Goal: Task Accomplishment & Management: Manage account settings

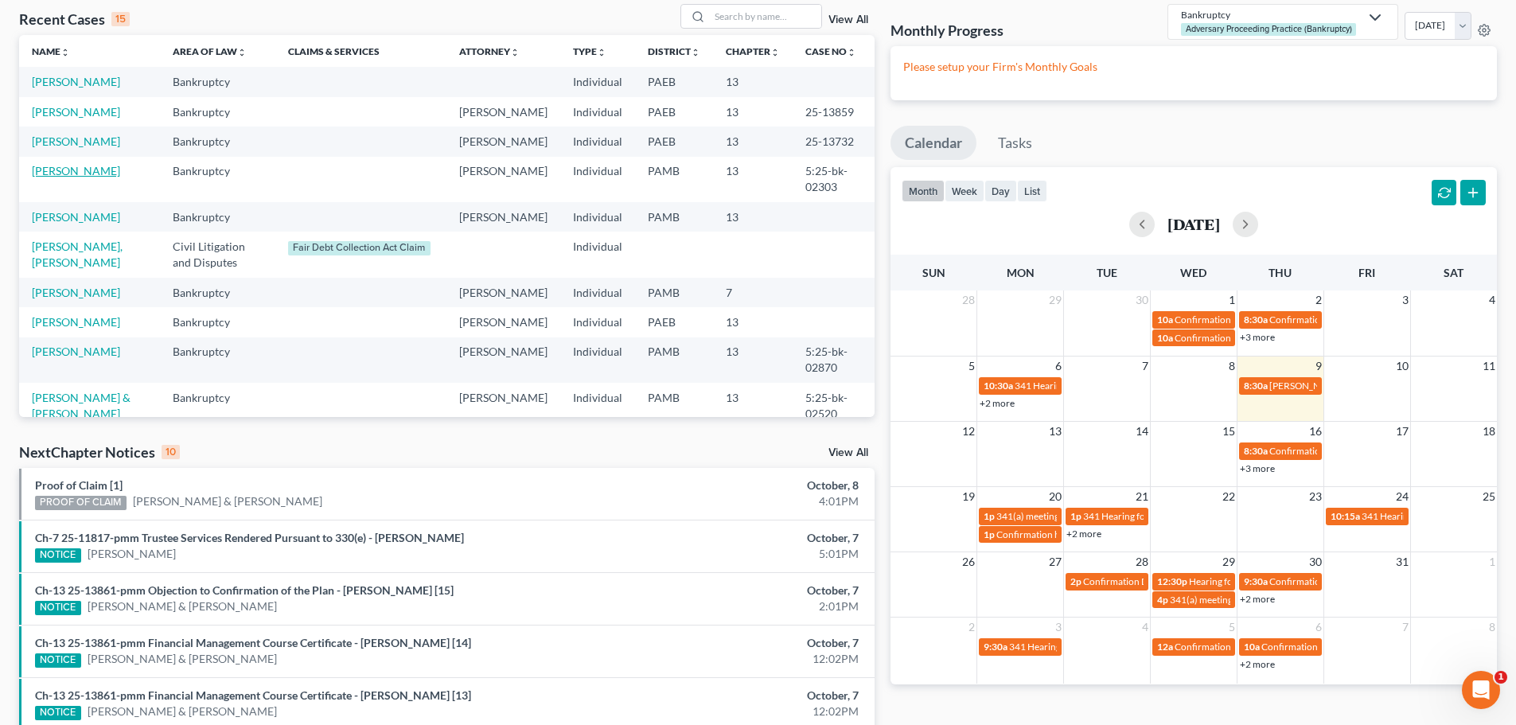
click at [92, 166] on link "[PERSON_NAME]" at bounding box center [76, 171] width 88 height 14
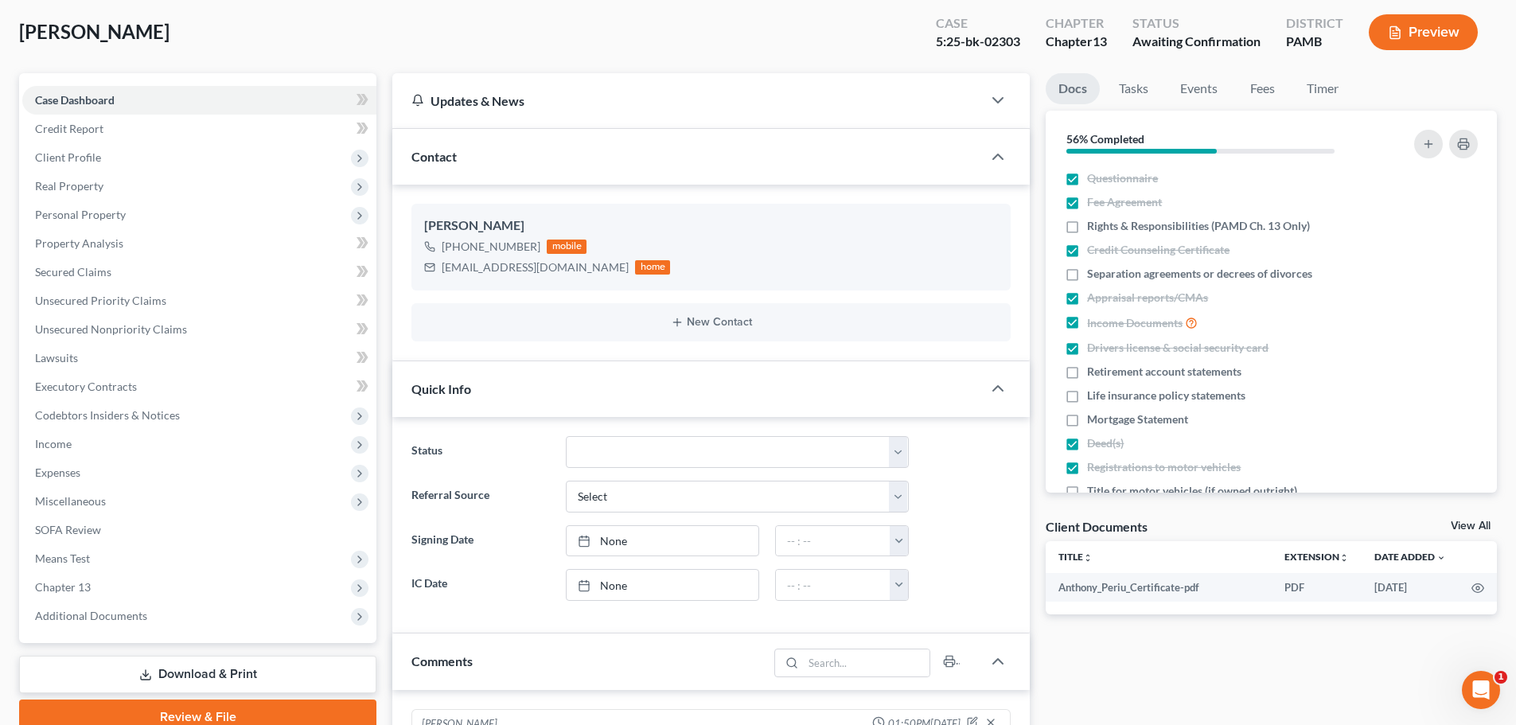
scroll to position [83, 0]
click at [85, 189] on span "Real Property" at bounding box center [69, 186] width 68 height 14
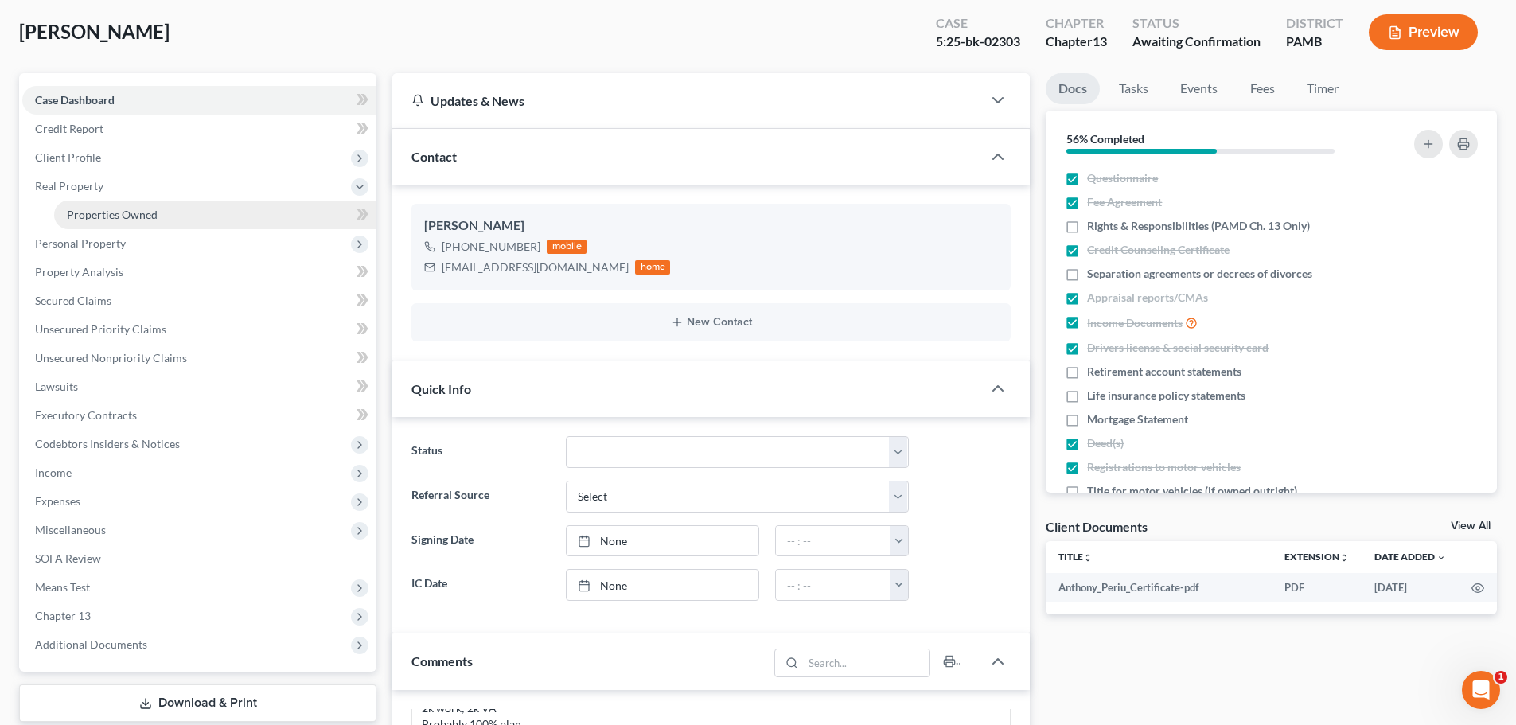
click at [111, 223] on link "Properties Owned" at bounding box center [215, 215] width 322 height 29
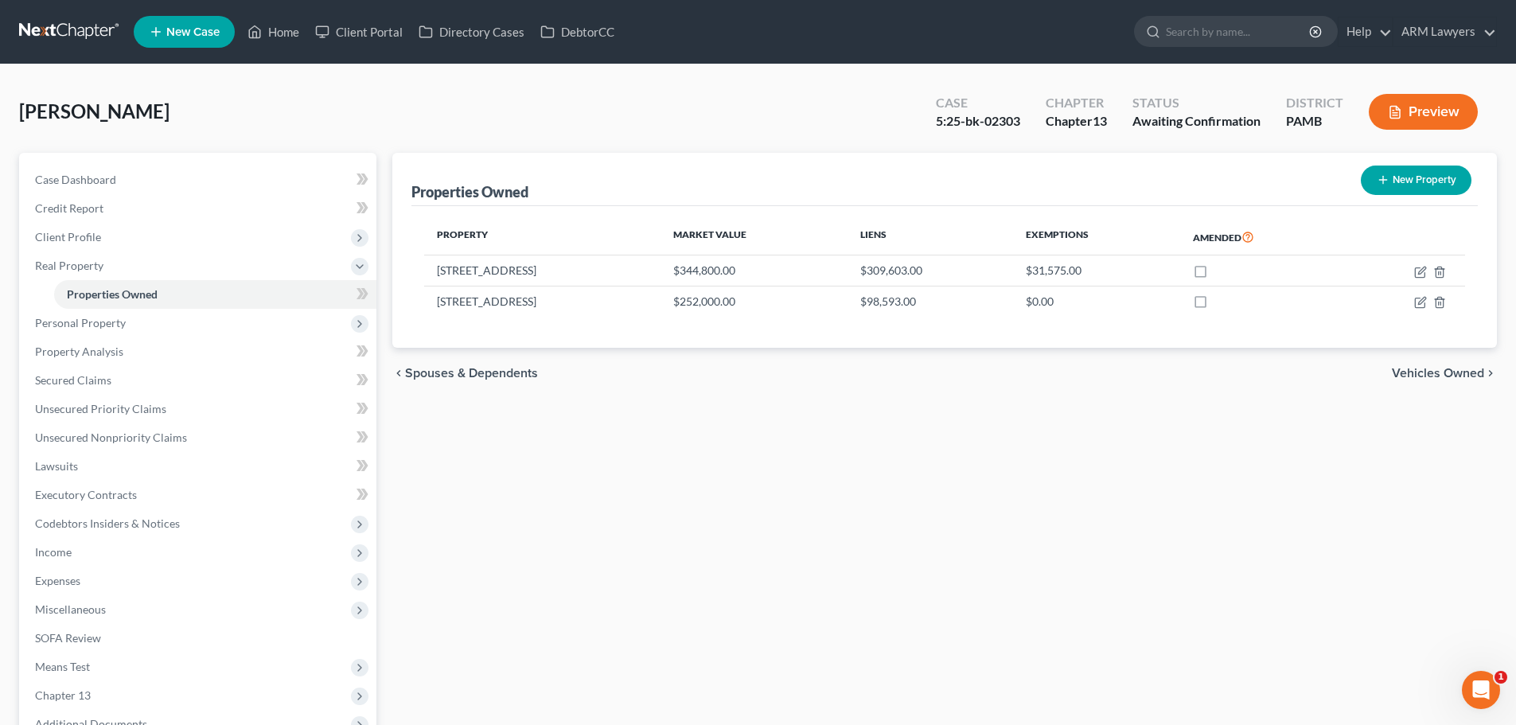
click at [1400, 111] on icon "button" at bounding box center [1395, 113] width 10 height 12
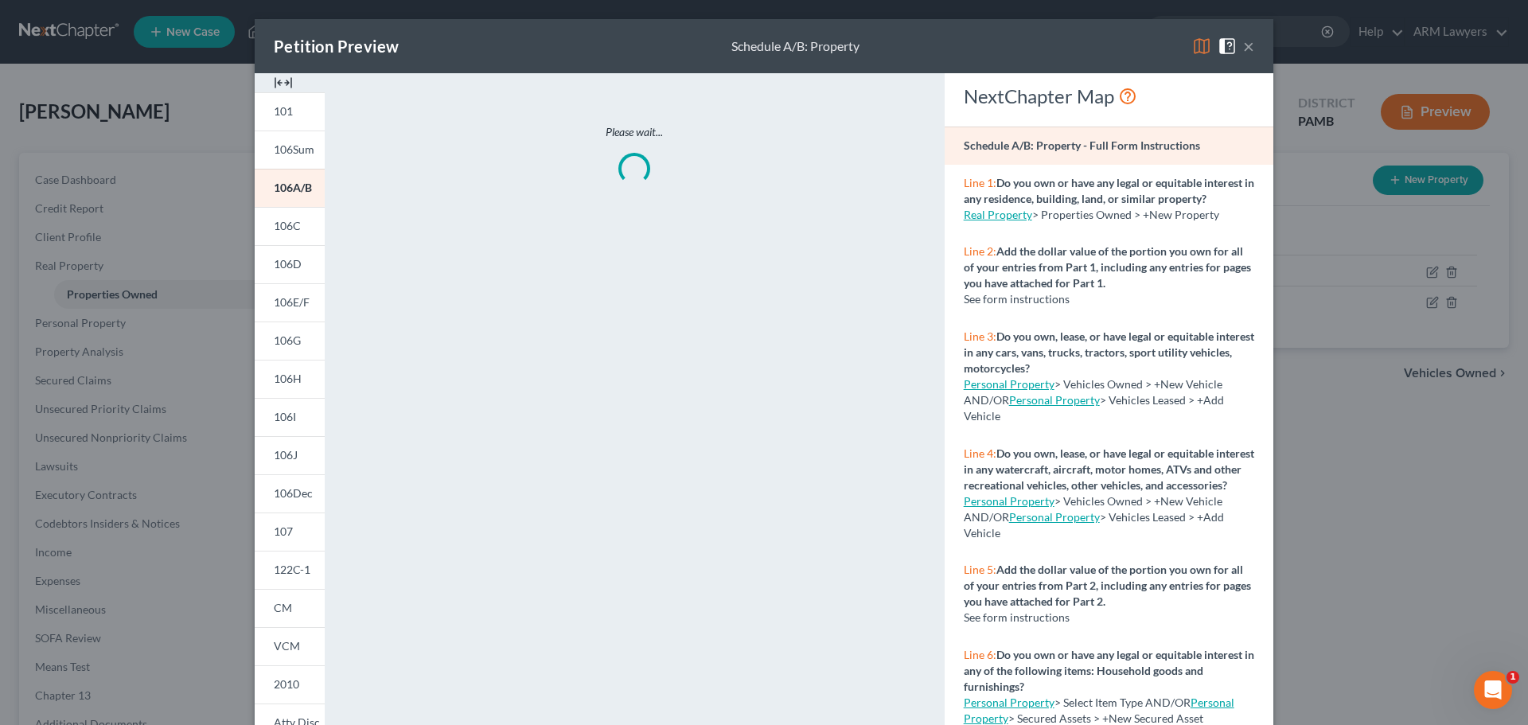
click at [1243, 51] on button "×" at bounding box center [1248, 46] width 11 height 19
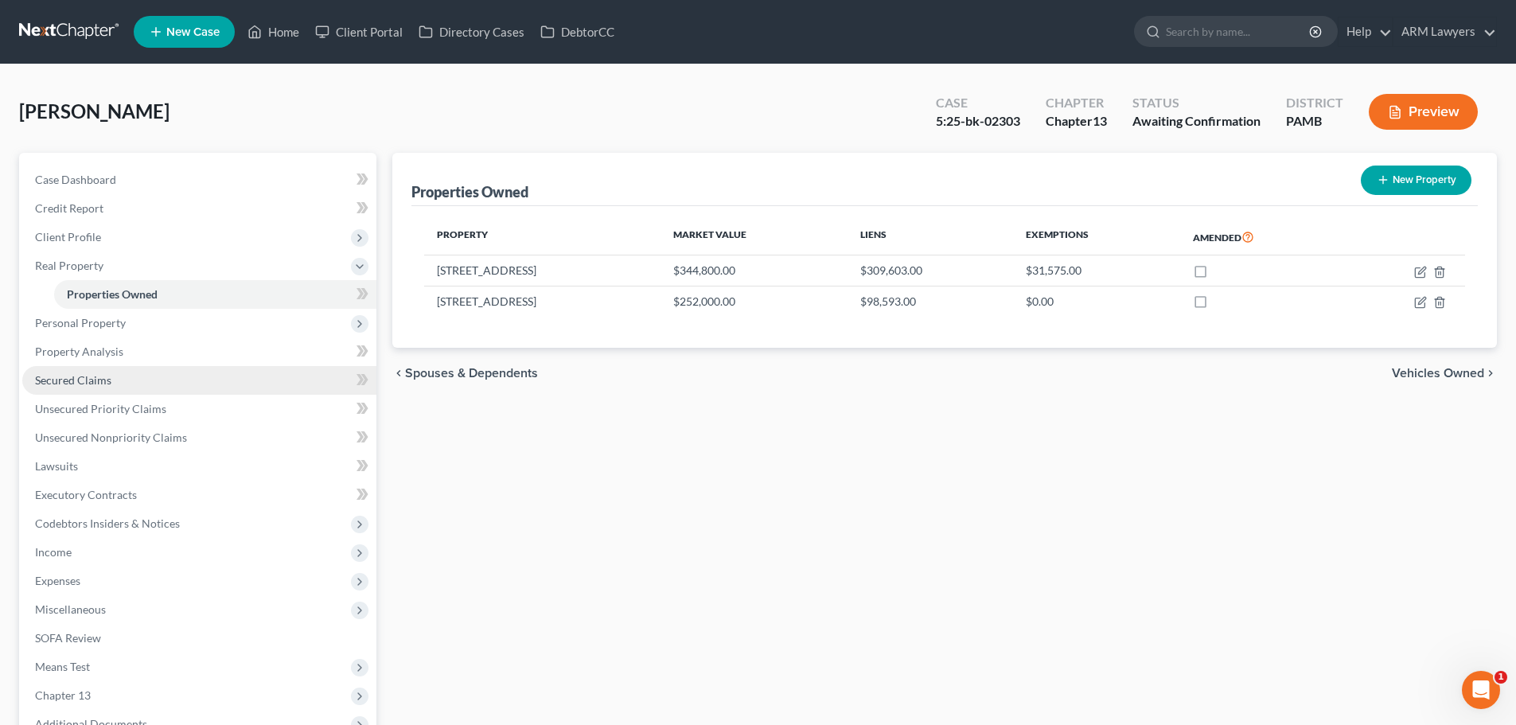
click at [161, 367] on link "Secured Claims" at bounding box center [199, 380] width 354 height 29
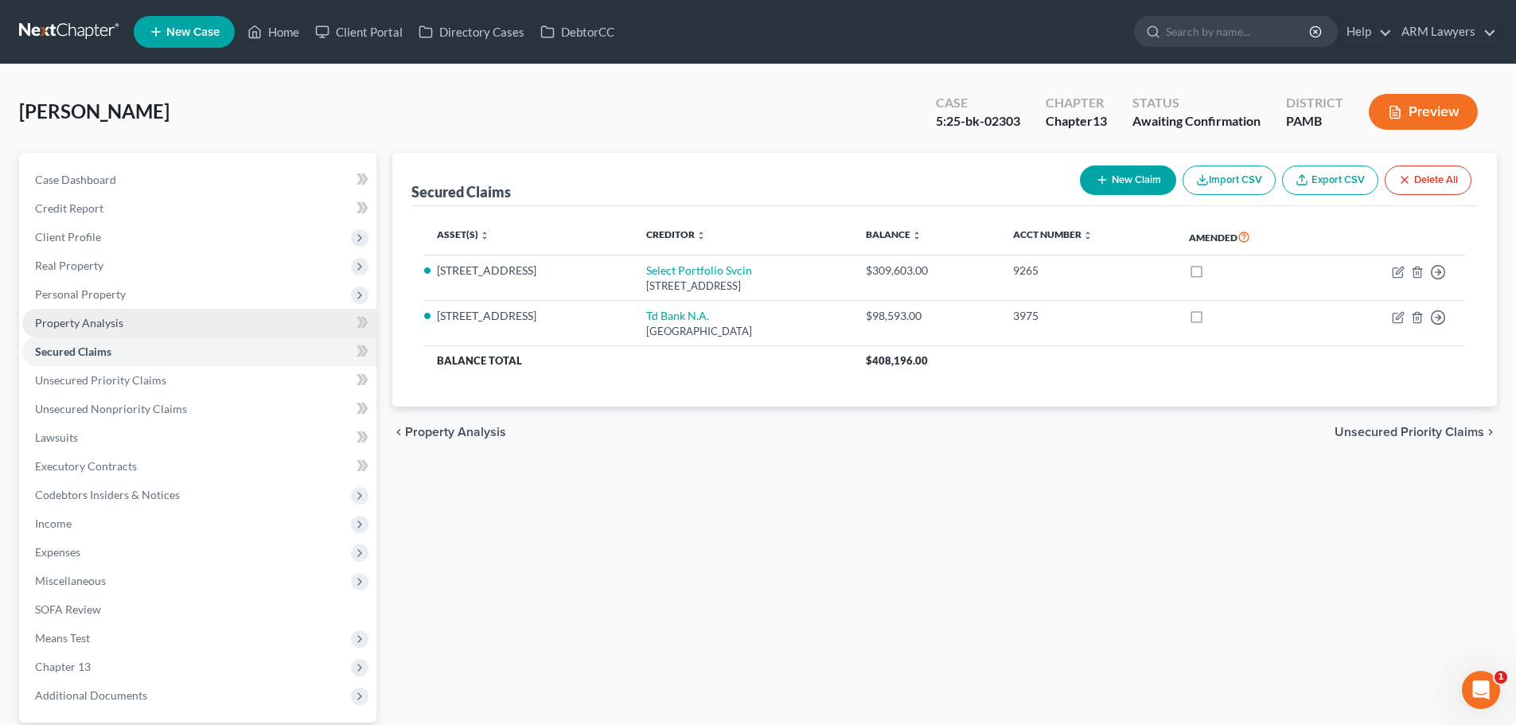
click at [157, 330] on link "Property Analysis" at bounding box center [199, 323] width 354 height 29
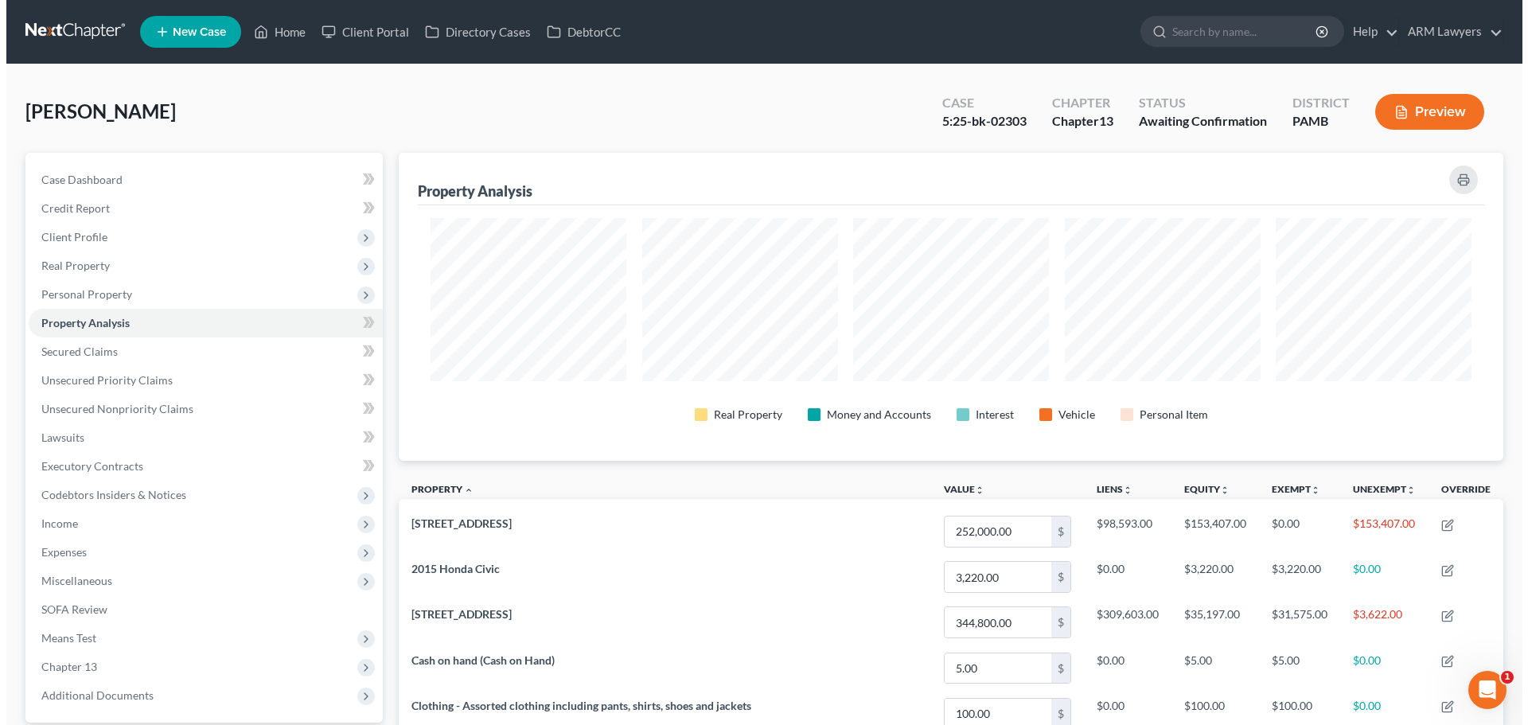
scroll to position [308, 1105]
click at [1400, 102] on button "Preview" at bounding box center [1423, 112] width 109 height 36
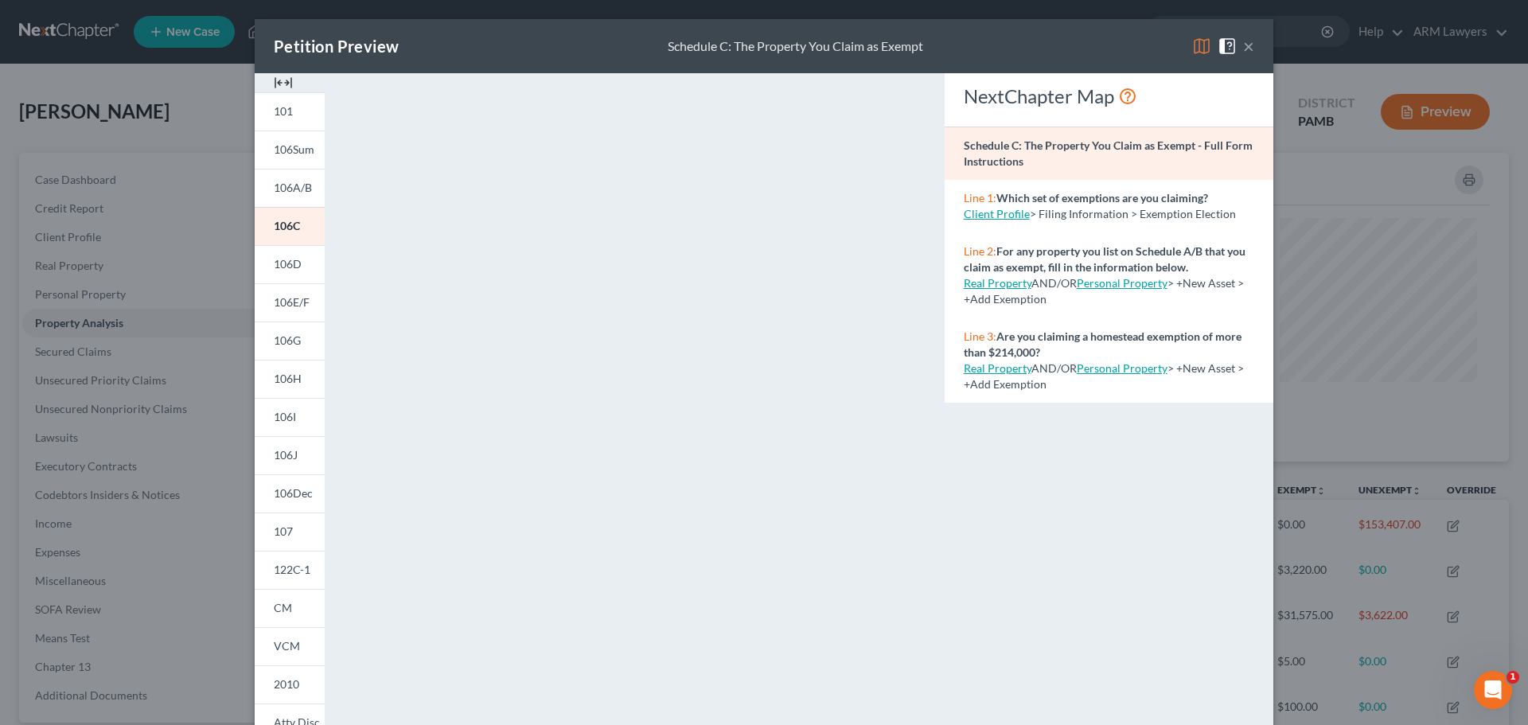
click at [1248, 52] on button "×" at bounding box center [1248, 46] width 11 height 19
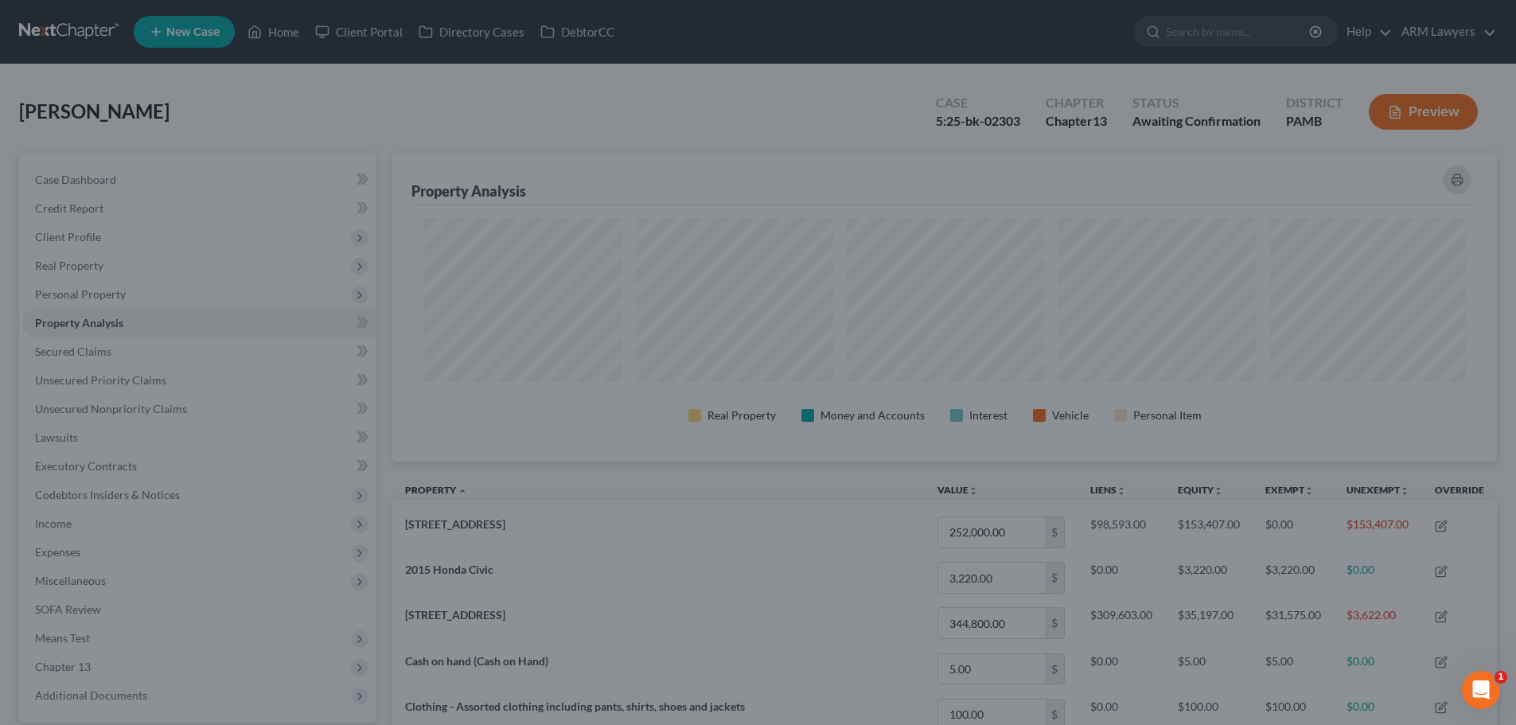
scroll to position [308, 1105]
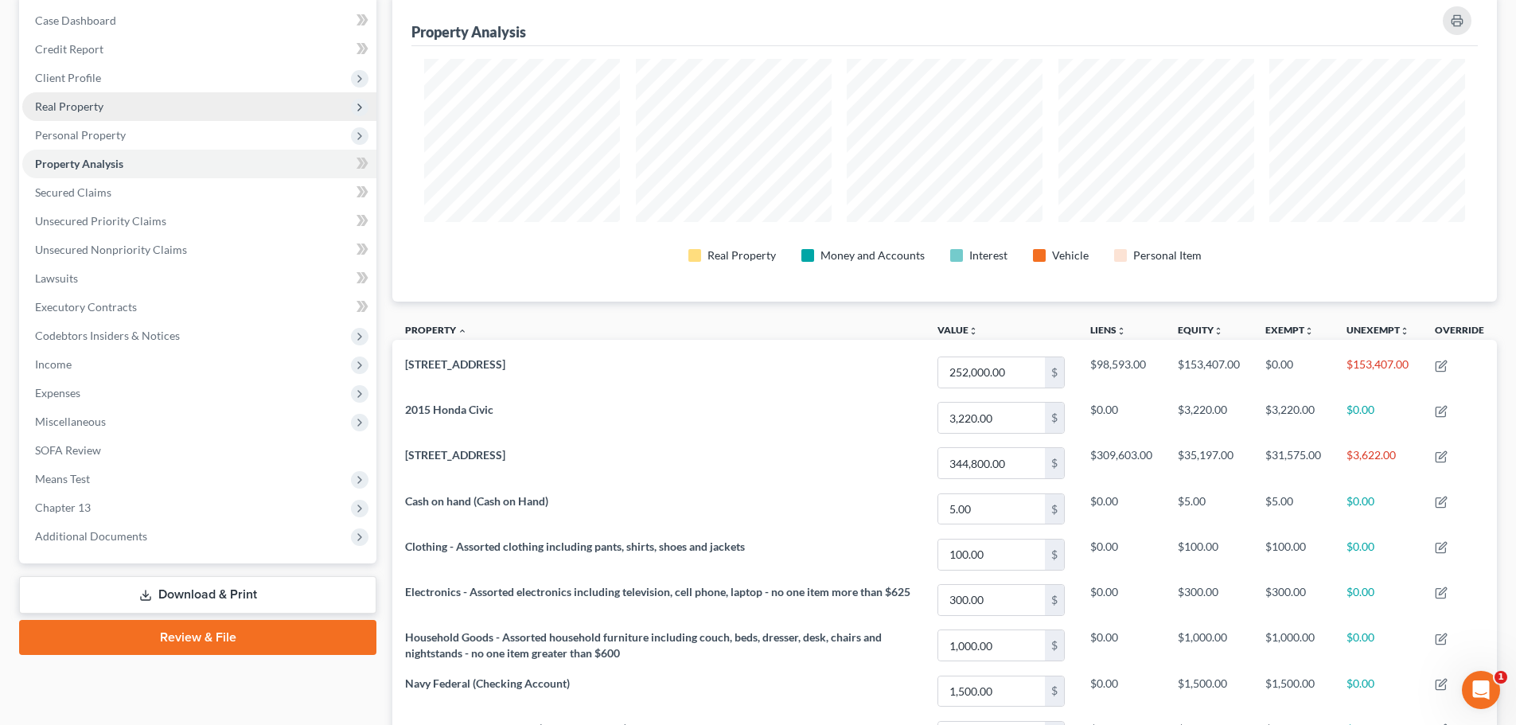
click at [74, 96] on span "Real Property" at bounding box center [199, 106] width 354 height 29
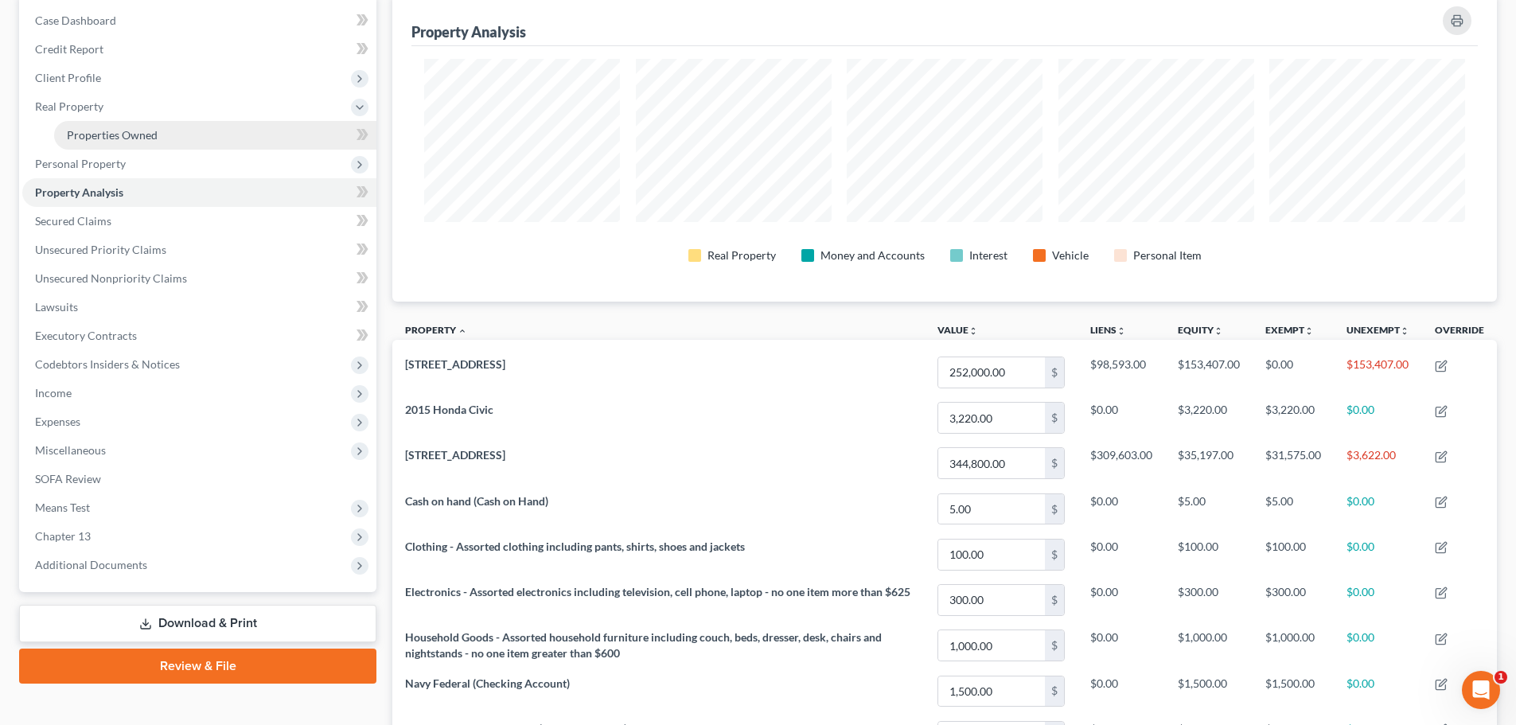
click at [93, 140] on span "Properties Owned" at bounding box center [112, 135] width 91 height 14
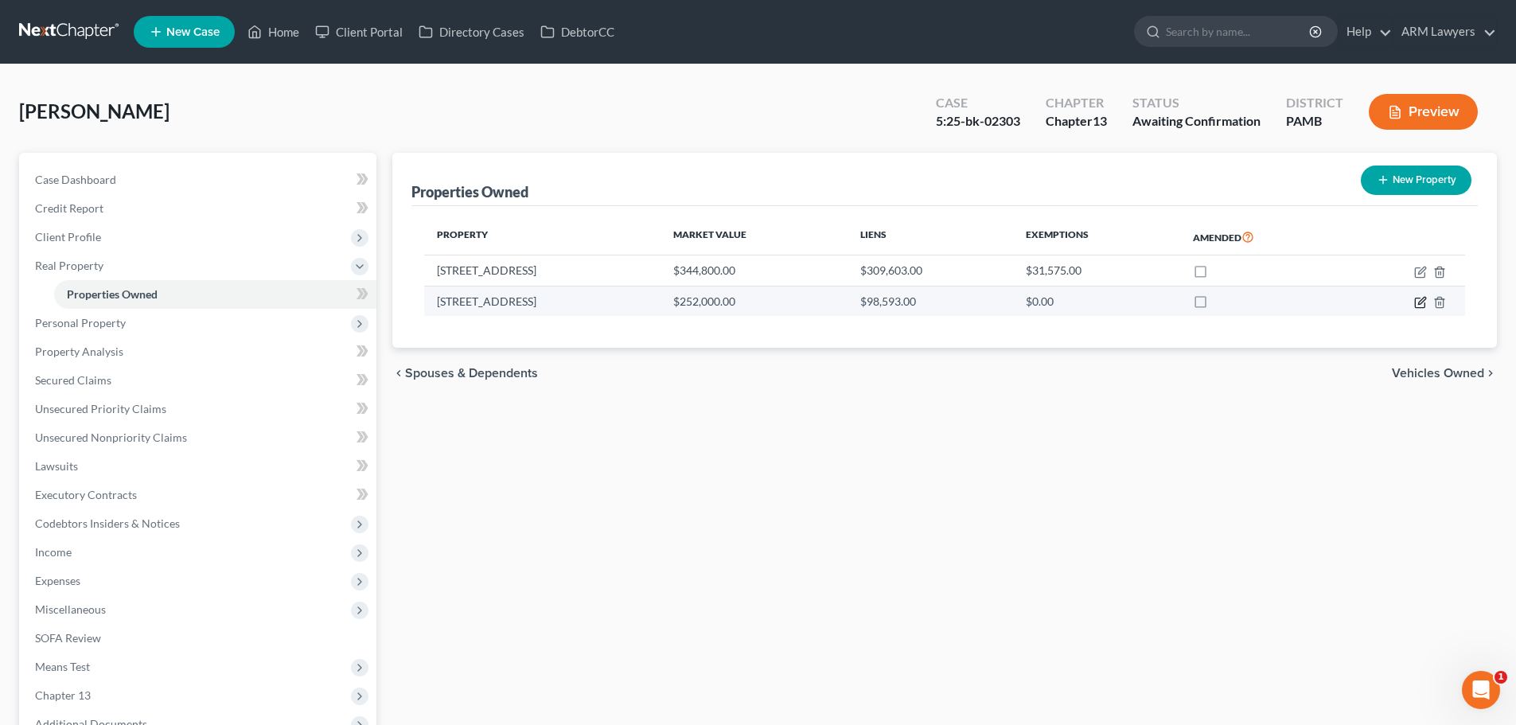
click at [1421, 305] on icon "button" at bounding box center [1420, 302] width 13 height 13
select select "39"
select select "3"
select select "0"
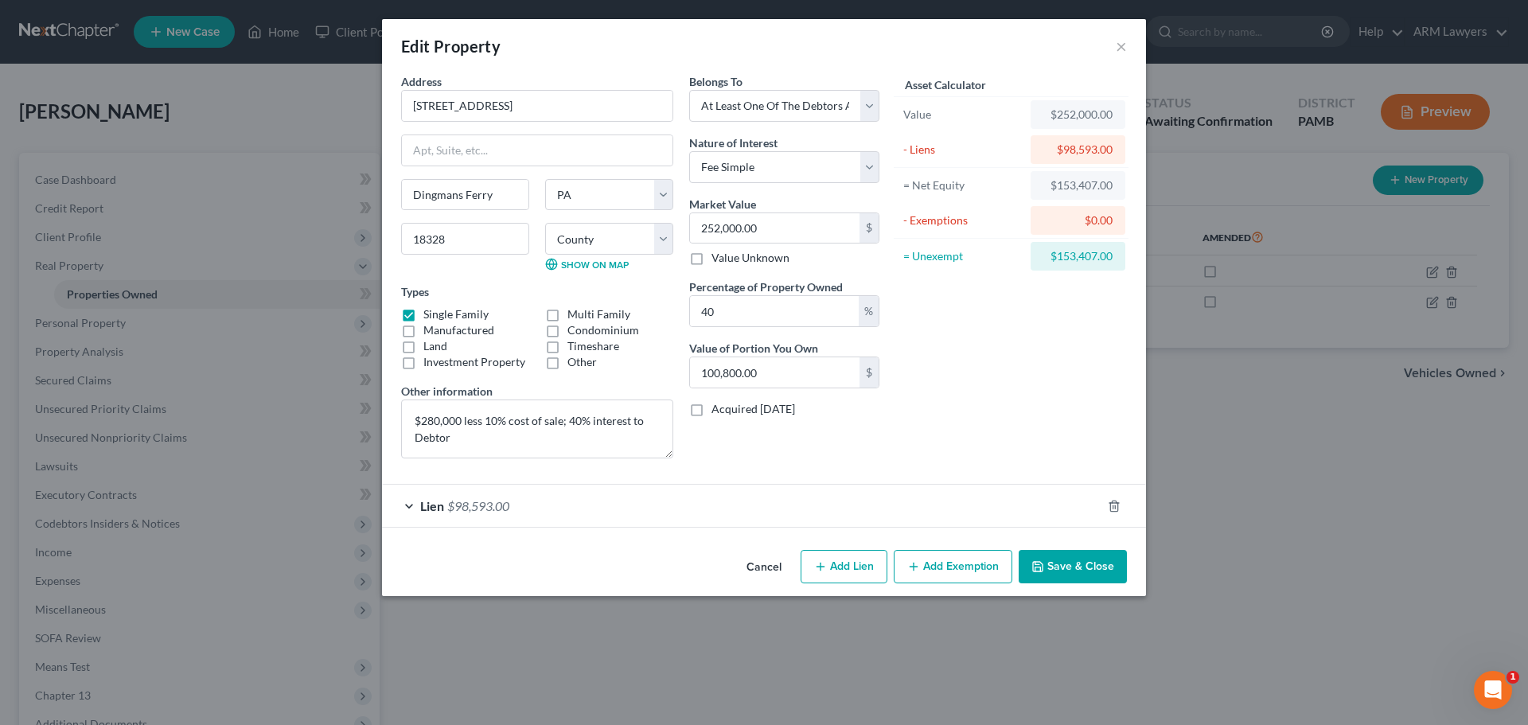
click at [1272, 458] on div "Edit Property × Address * 149 Weasel [GEOGRAPHIC_DATA] [GEOGRAPHIC_DATA] [US_ST…" at bounding box center [764, 362] width 1528 height 725
click at [1120, 47] on button "×" at bounding box center [1121, 46] width 11 height 19
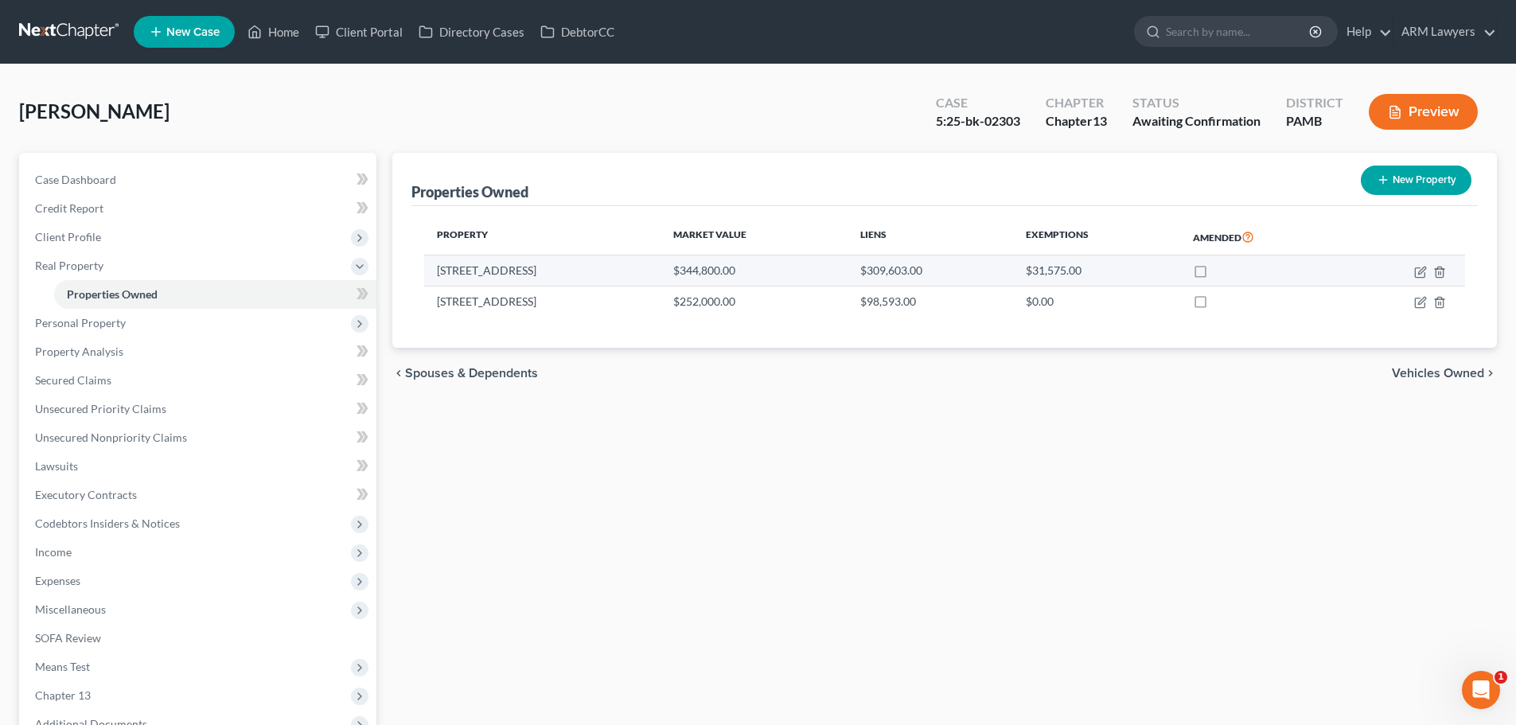
click at [1413, 270] on td at bounding box center [1405, 270] width 120 height 30
click at [1415, 270] on icon "button" at bounding box center [1420, 272] width 10 height 10
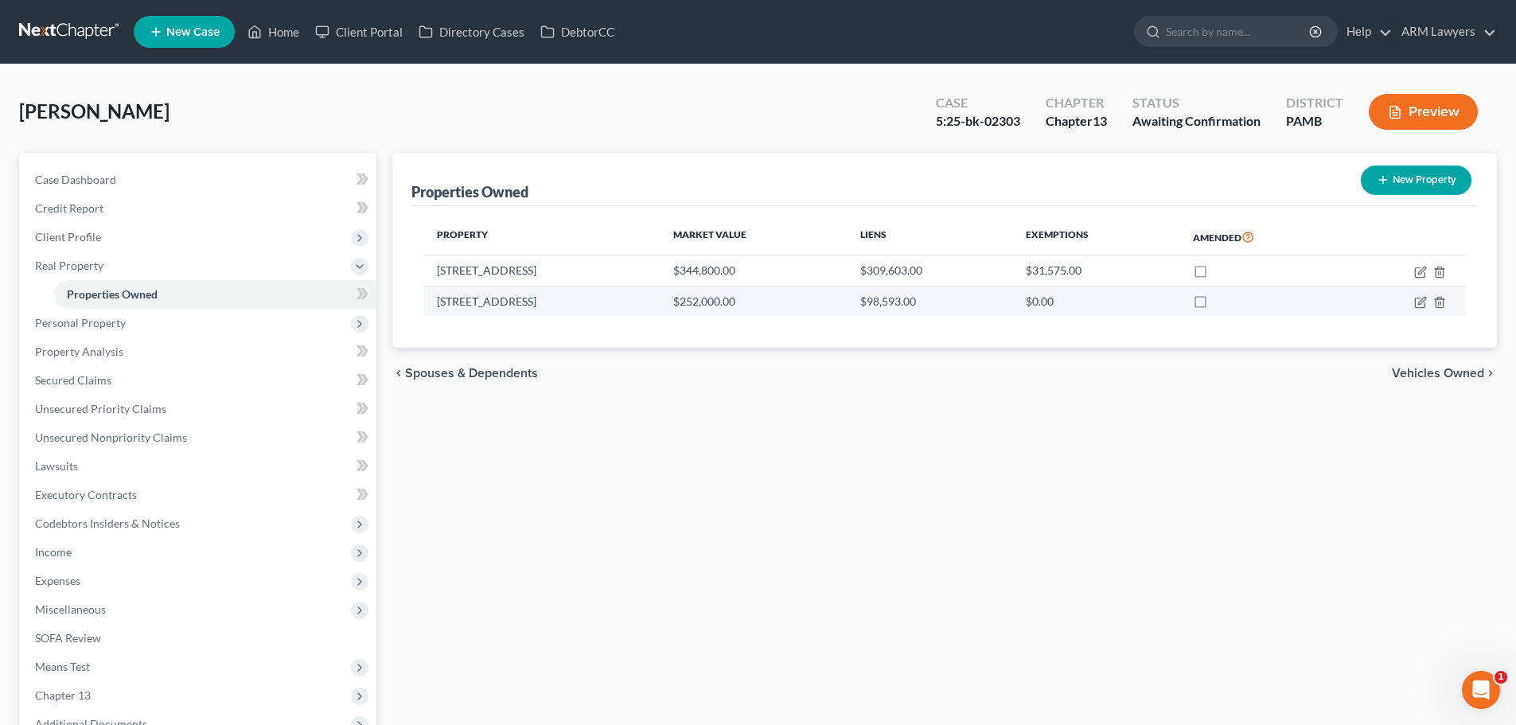
select select "39"
select select "51"
select select "0"
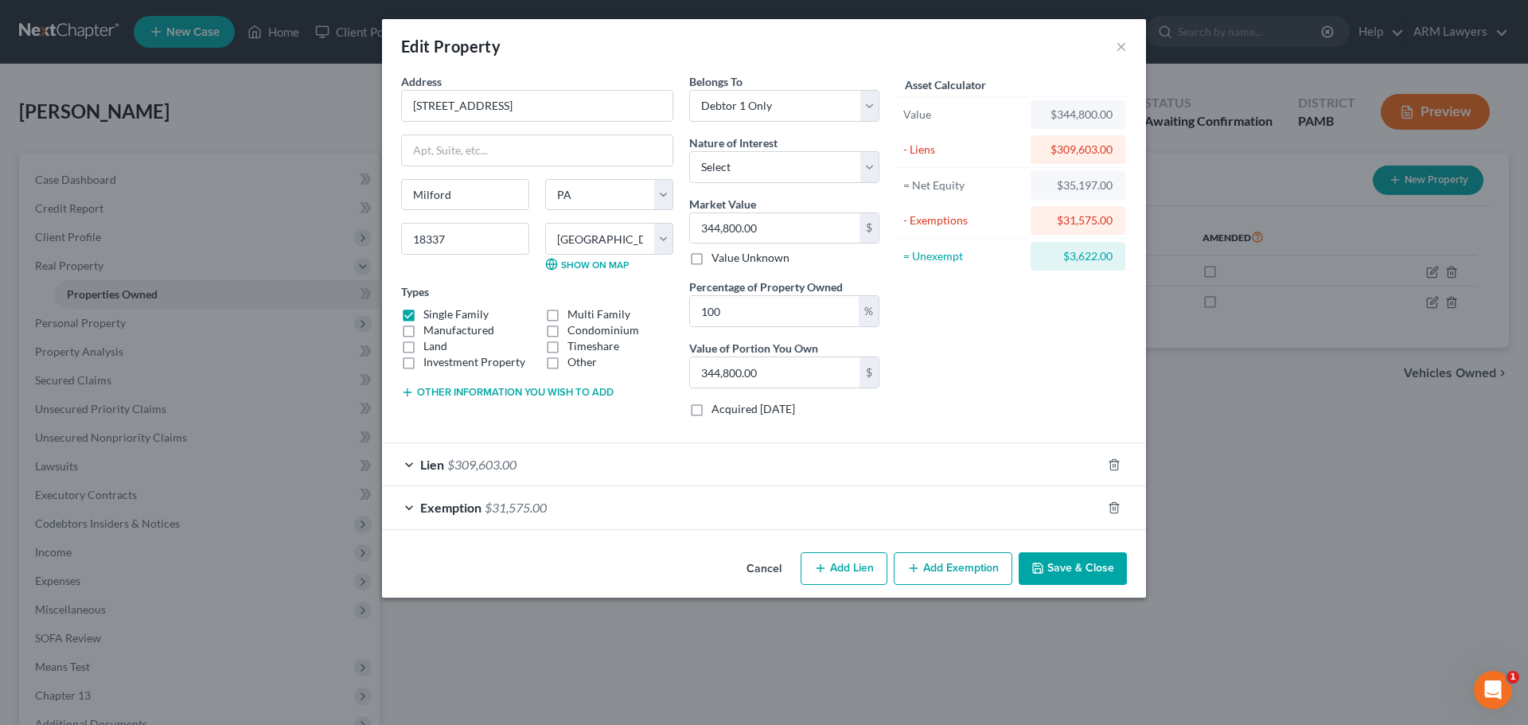
click at [543, 509] on span "$31,575.00" at bounding box center [516, 507] width 62 height 15
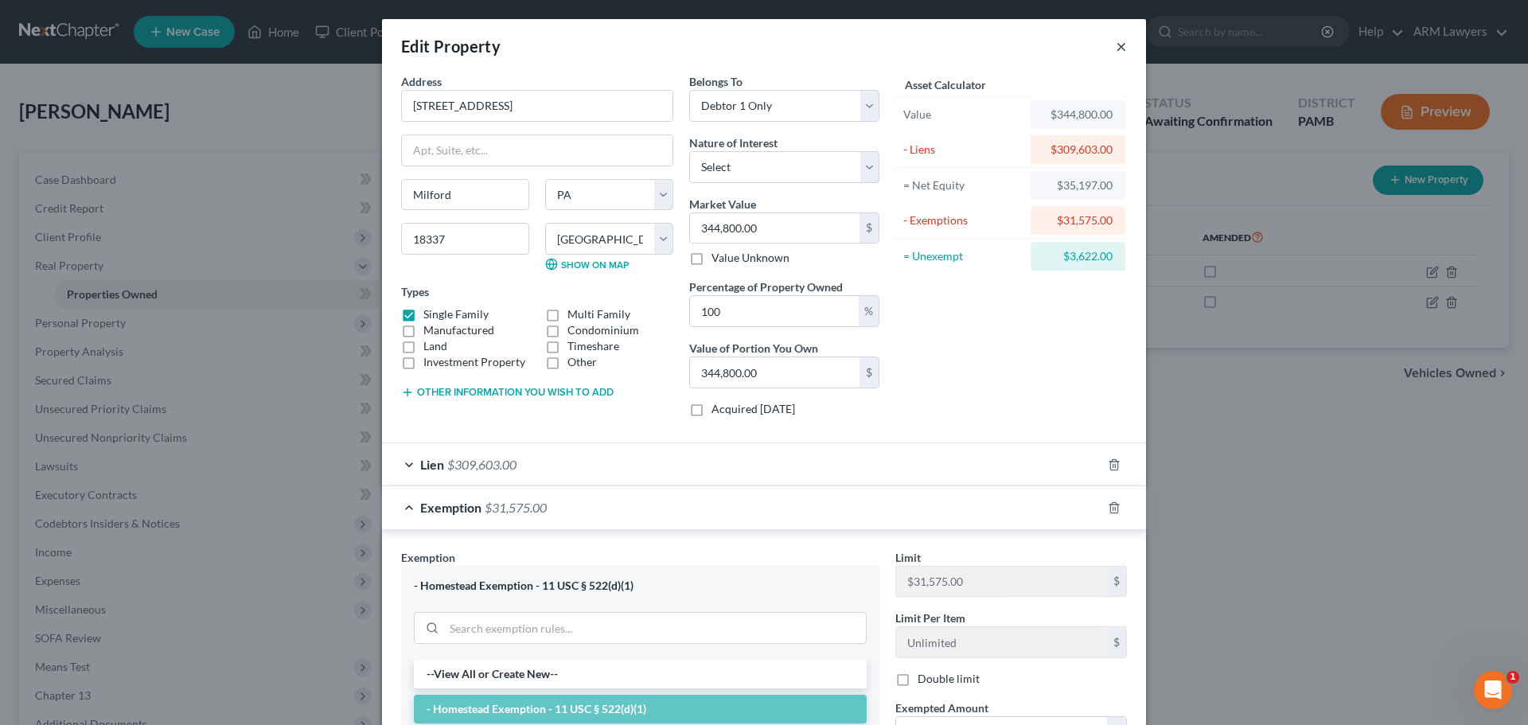
click at [1116, 45] on button "×" at bounding box center [1121, 46] width 11 height 19
